Goal: Task Accomplishment & Management: Manage account settings

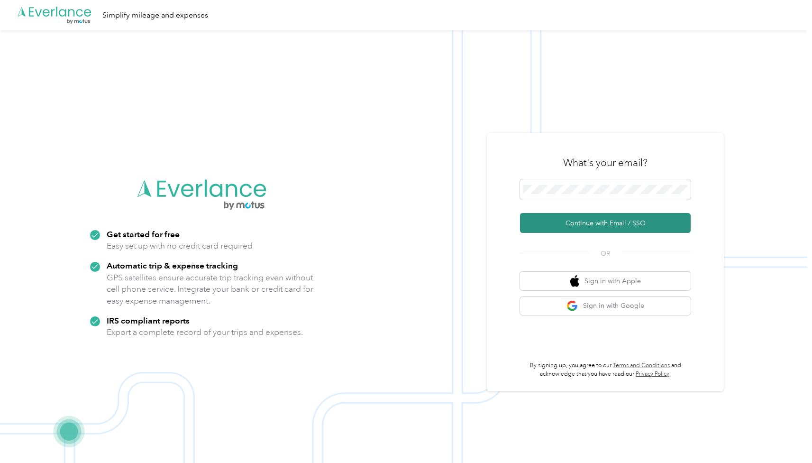
click at [610, 217] on button "Continue with Email / SSO" at bounding box center [605, 223] width 171 height 20
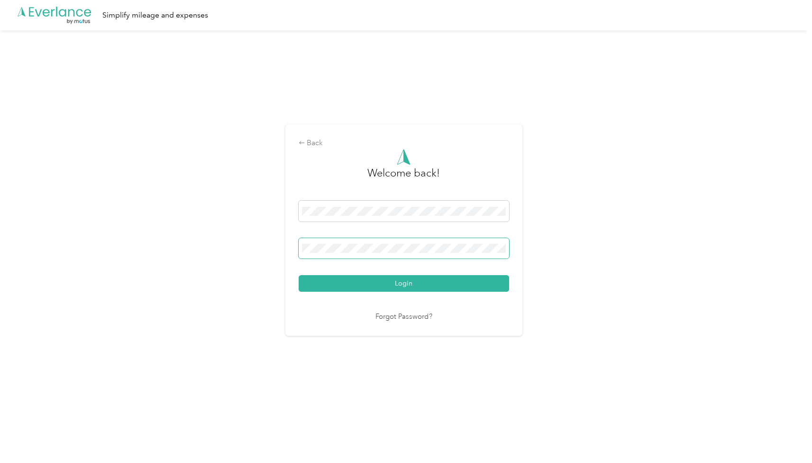
click at [299, 275] on button "Login" at bounding box center [404, 283] width 210 height 17
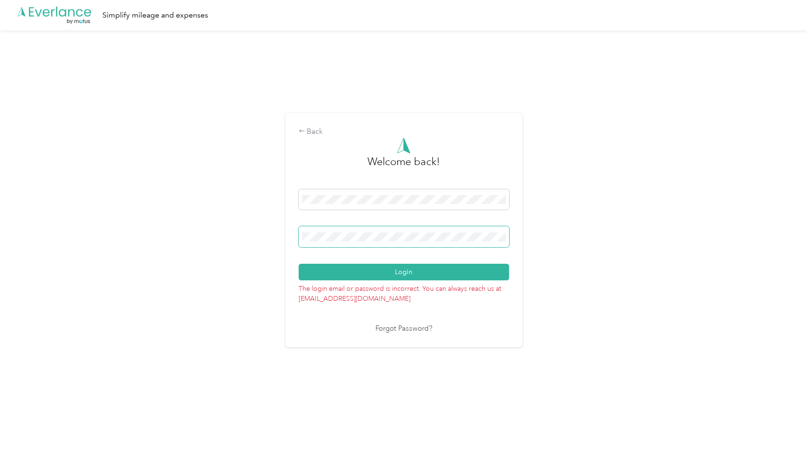
click at [360, 232] on span at bounding box center [404, 236] width 210 height 21
click at [366, 269] on button "Login" at bounding box center [404, 272] width 210 height 17
click at [319, 131] on div "Back" at bounding box center [404, 131] width 210 height 11
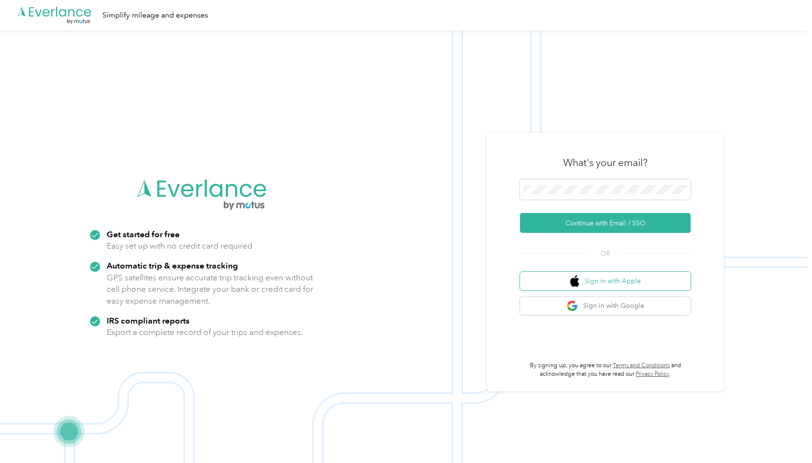
click at [591, 276] on button "Sign in with Apple" at bounding box center [605, 281] width 171 height 18
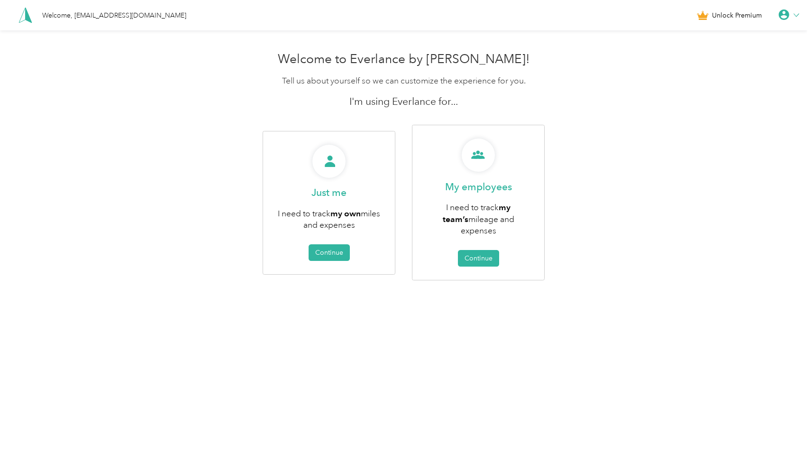
click at [799, 15] on icon at bounding box center [796, 15] width 5 height 3
click at [719, 75] on div "Logout" at bounding box center [756, 69] width 106 height 20
